Goal: Information Seeking & Learning: Learn about a topic

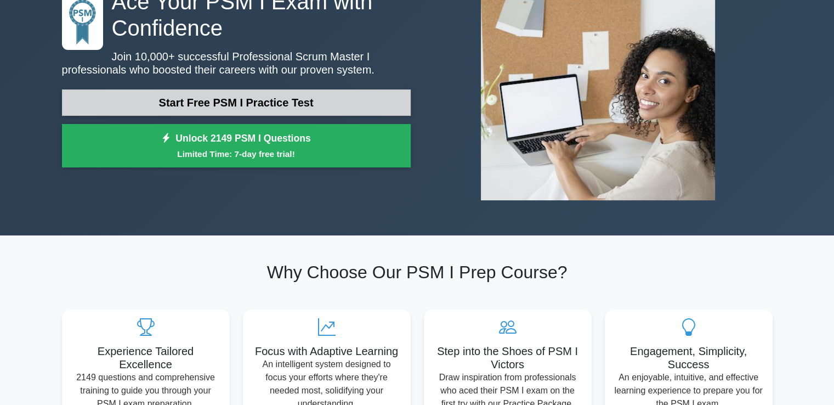
click at [217, 89] on link "Start Free PSM I Practice Test" at bounding box center [236, 102] width 349 height 26
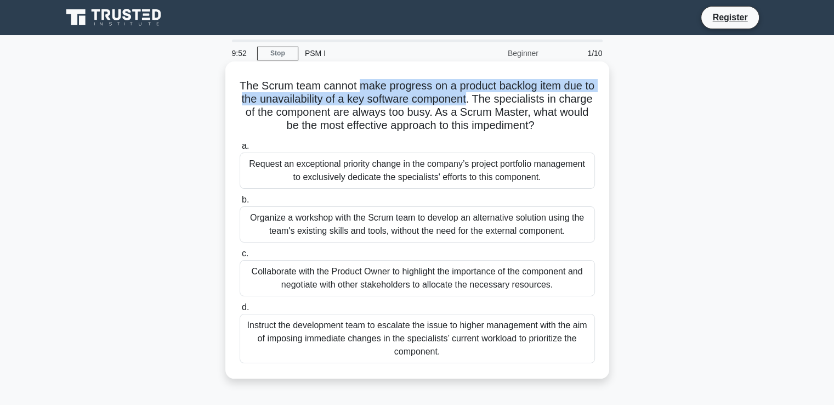
drag, startPoint x: 431, startPoint y: 83, endPoint x: 290, endPoint y: 100, distance: 141.9
click at [467, 97] on h5 "The Scrum team cannot make progress on a product backlog item due to the unavai…" at bounding box center [418, 106] width 358 height 54
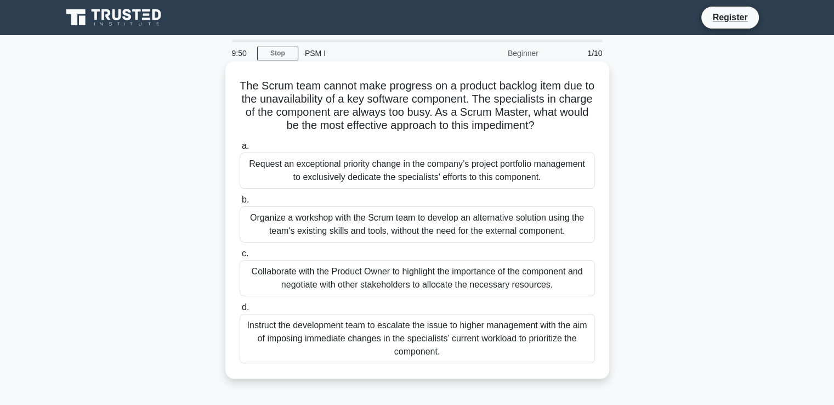
click at [471, 112] on h5 "The Scrum team cannot make progress on a product backlog item due to the unavai…" at bounding box center [418, 106] width 358 height 54
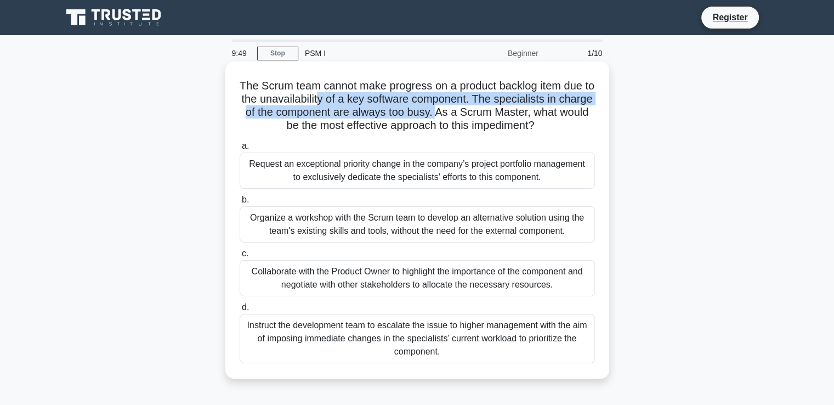
drag, startPoint x: 471, startPoint y: 112, endPoint x: 323, endPoint y: 103, distance: 148.4
click at [323, 103] on h5 "The Scrum team cannot make progress on a product backlog item due to the unavai…" at bounding box center [418, 106] width 358 height 54
click at [555, 99] on h5 "The Scrum team cannot make progress on a product backlog item due to the unavai…" at bounding box center [418, 106] width 358 height 54
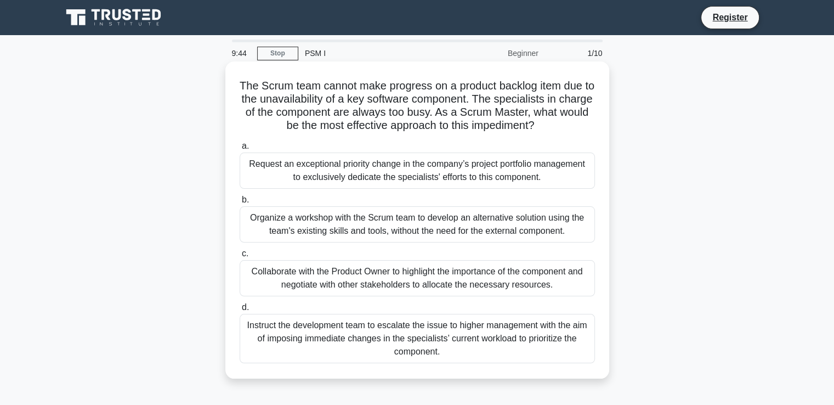
drag, startPoint x: 503, startPoint y: 97, endPoint x: 584, endPoint y: 122, distance: 84.9
click at [584, 122] on h5 "The Scrum team cannot make progress on a product backlog item due to the unavai…" at bounding box center [418, 106] width 358 height 54
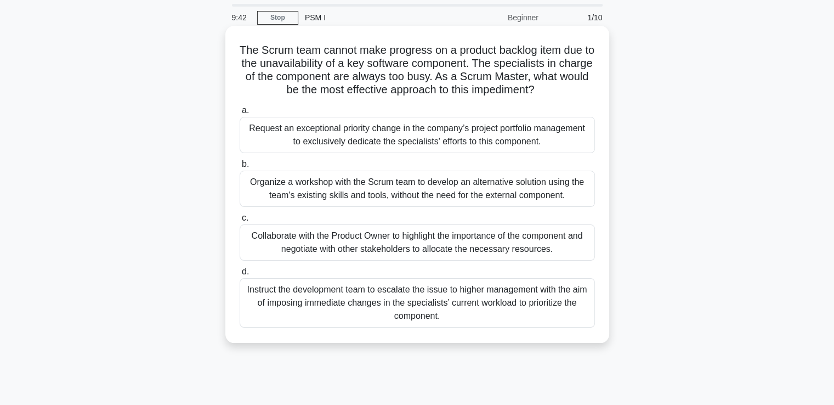
scroll to position [55, 0]
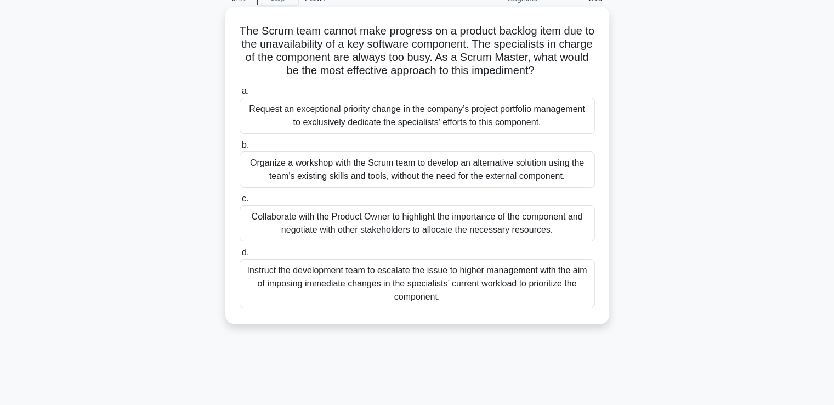
click at [483, 79] on div "The Scrum team cannot make progress on a product backlog item due to the unavai…" at bounding box center [417, 165] width 375 height 308
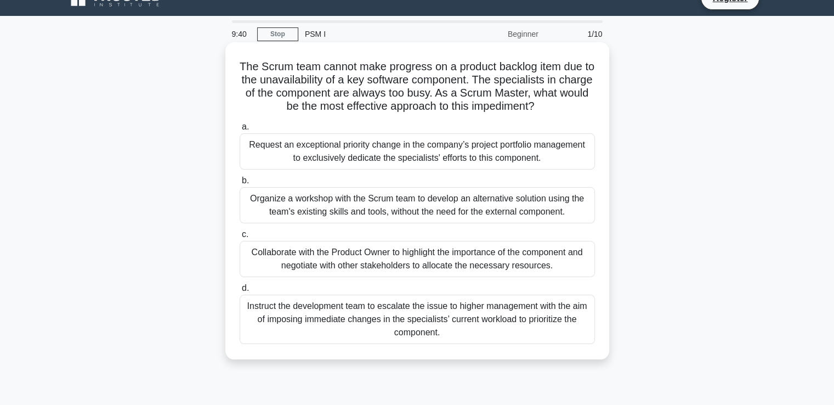
scroll to position [0, 0]
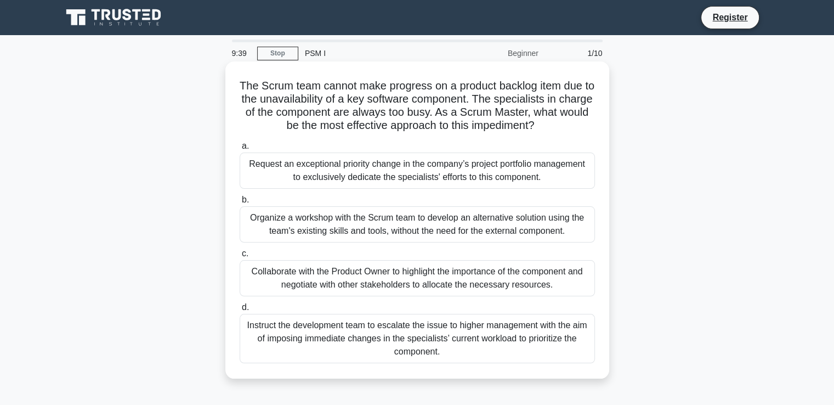
click at [470, 120] on h5 "The Scrum team cannot make progress on a product backlog item due to the unavai…" at bounding box center [418, 106] width 358 height 54
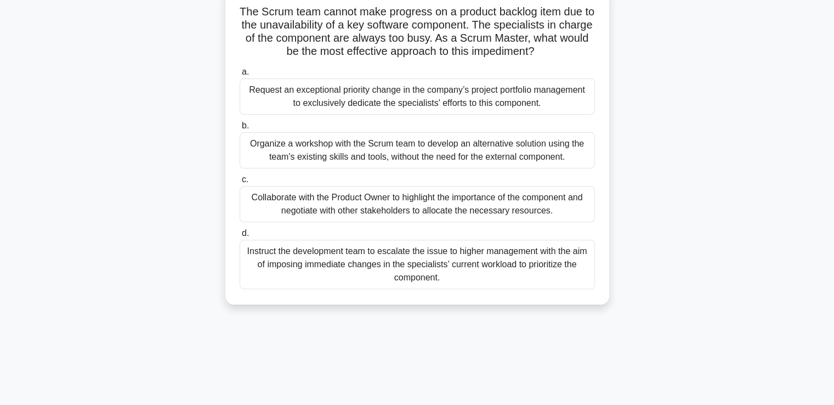
scroll to position [55, 0]
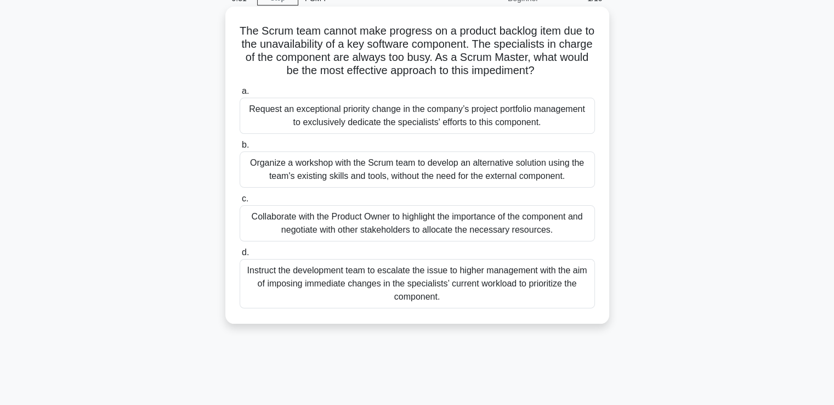
click at [411, 163] on div "Organize a workshop with the Scrum team to develop an alternative solution usin…" at bounding box center [417, 169] width 355 height 36
click at [240, 149] on input "b. Organize a workshop with the Scrum team to develop an alternative solution u…" at bounding box center [240, 145] width 0 height 7
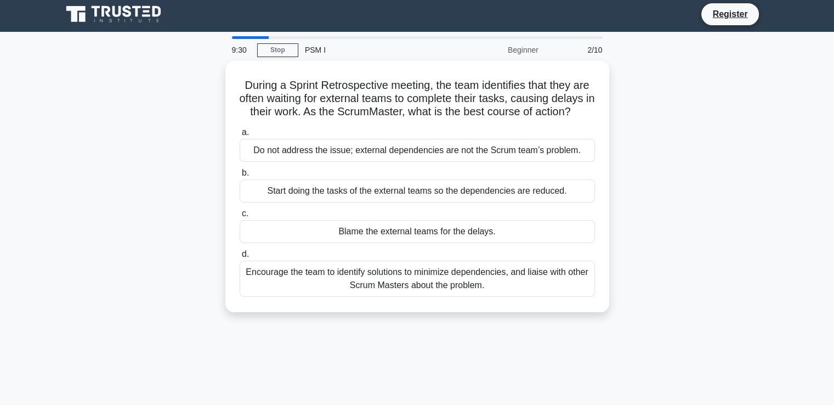
scroll to position [0, 0]
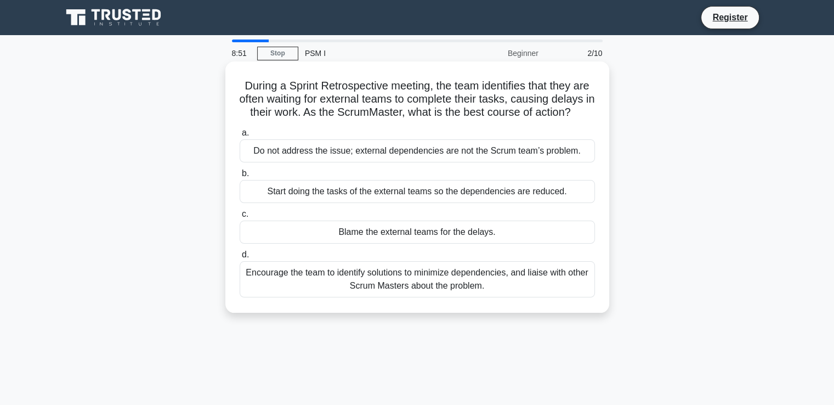
click at [403, 189] on div "Start doing the tasks of the external teams so the dependencies are reduced." at bounding box center [417, 191] width 355 height 23
click at [240, 177] on input "b. Start doing the tasks of the external teams so the dependencies are reduced." at bounding box center [240, 173] width 0 height 7
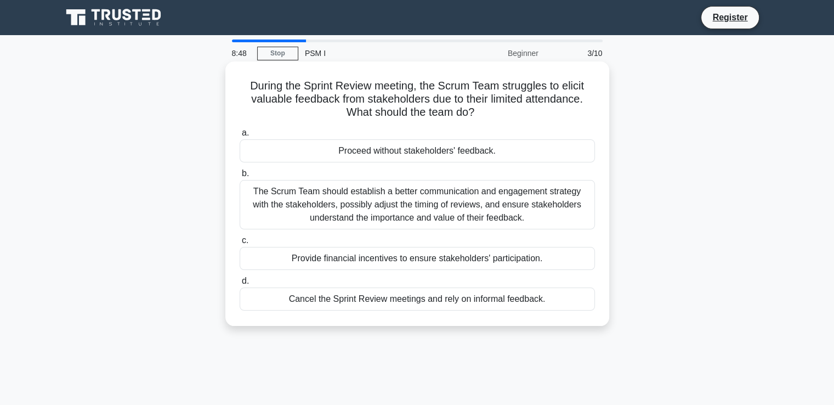
click at [399, 157] on div "Proceed without stakeholders' feedback." at bounding box center [417, 150] width 355 height 23
click at [240, 137] on input "a. Proceed without stakeholders' feedback." at bounding box center [240, 132] width 0 height 7
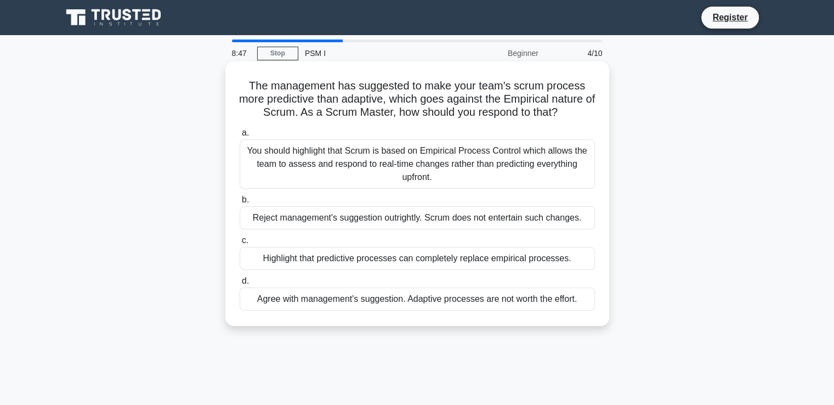
click at [391, 189] on div "a. You should highlight that Scrum is based on Empirical Process Control which …" at bounding box center [417, 218] width 369 height 189
click at [399, 157] on div "You should highlight that Scrum is based on Empirical Process Control which all…" at bounding box center [417, 163] width 355 height 49
click at [240, 137] on input "a. You should highlight that Scrum is based on Empirical Process Control which …" at bounding box center [240, 132] width 0 height 7
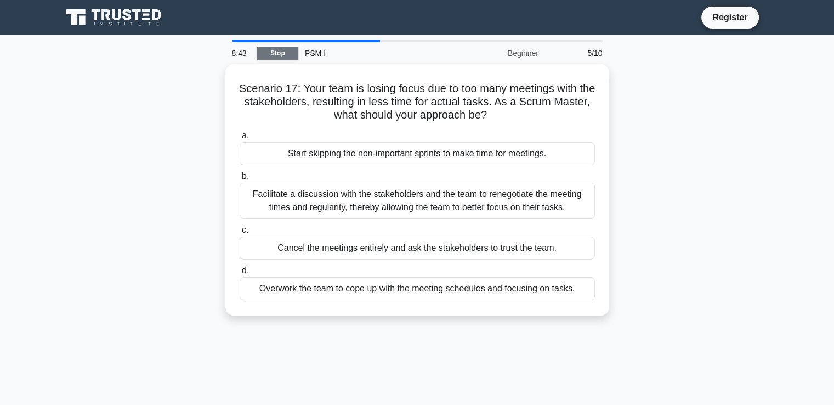
click at [277, 54] on link "Stop" at bounding box center [277, 54] width 41 height 14
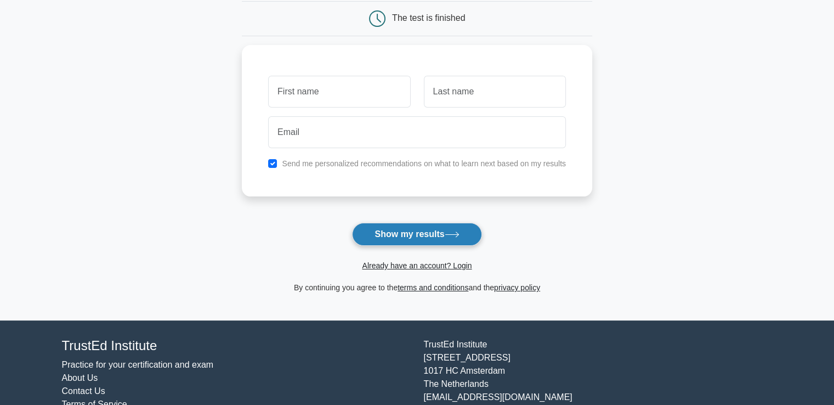
scroll to position [146, 0]
